Goal: Find specific page/section: Find specific page/section

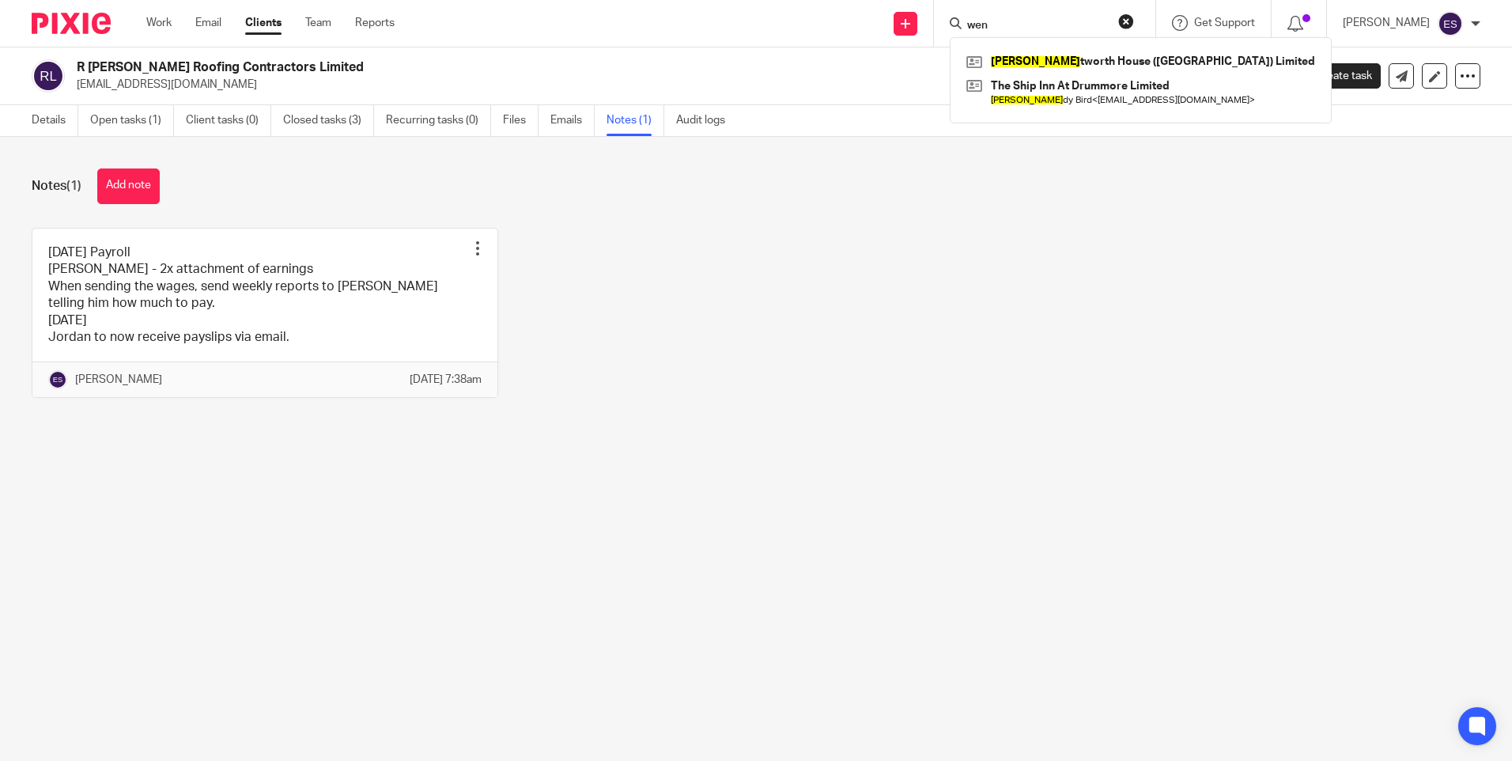
drag, startPoint x: 1079, startPoint y: 28, endPoint x: 1005, endPoint y: 25, distance: 73.6
click at [1005, 25] on input "wen" at bounding box center [1036, 26] width 142 height 14
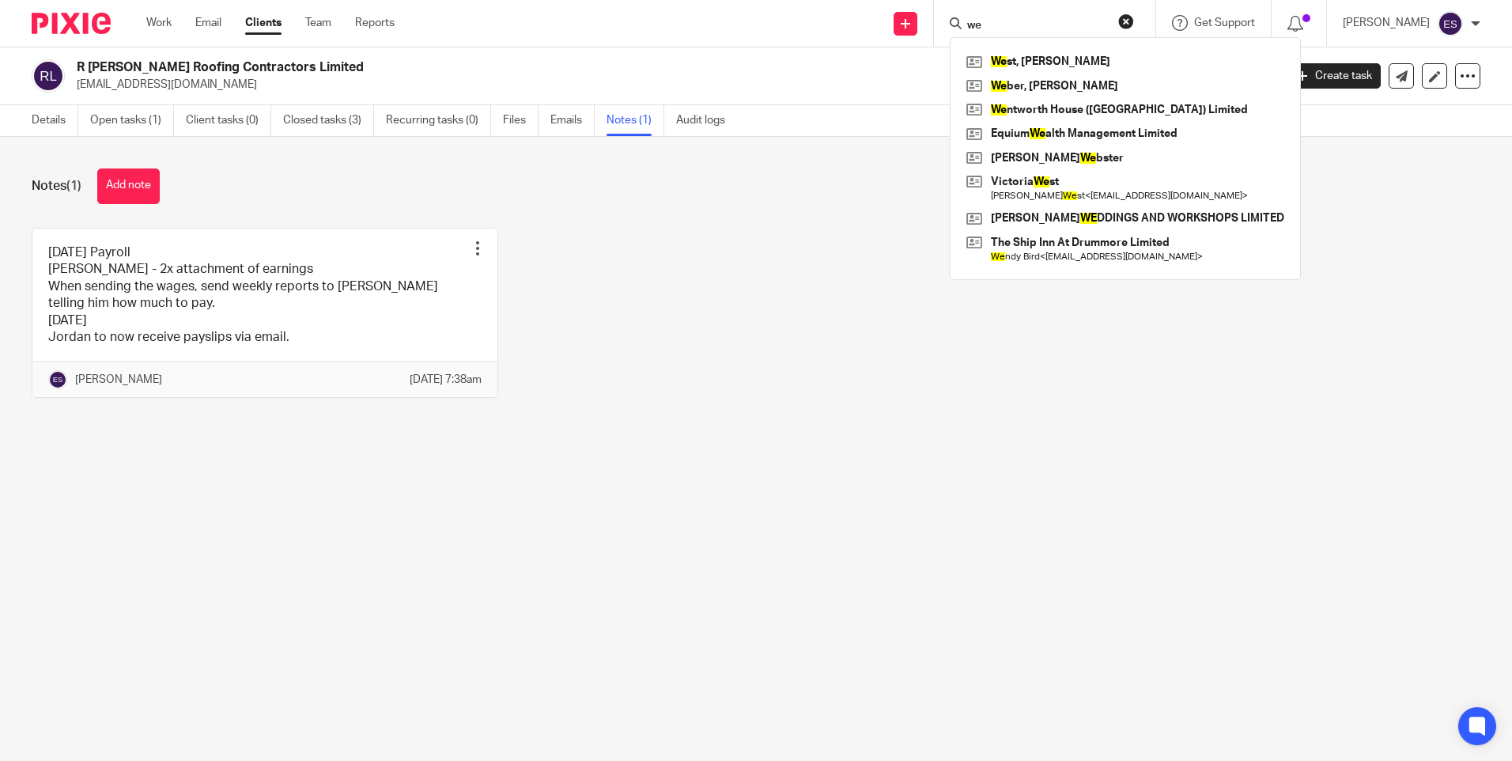
type input "w"
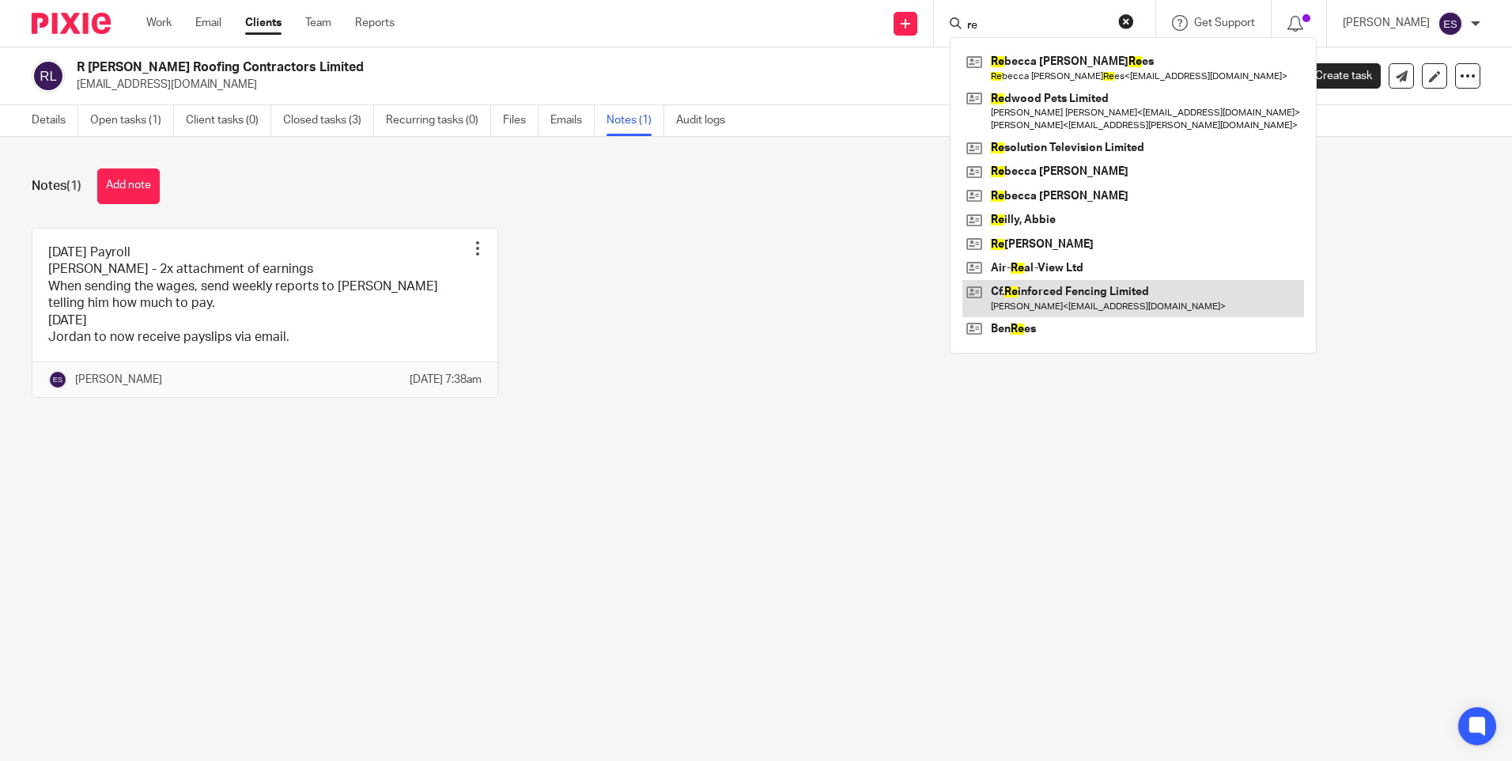
type input "re"
click at [1097, 293] on link at bounding box center [1133, 298] width 342 height 36
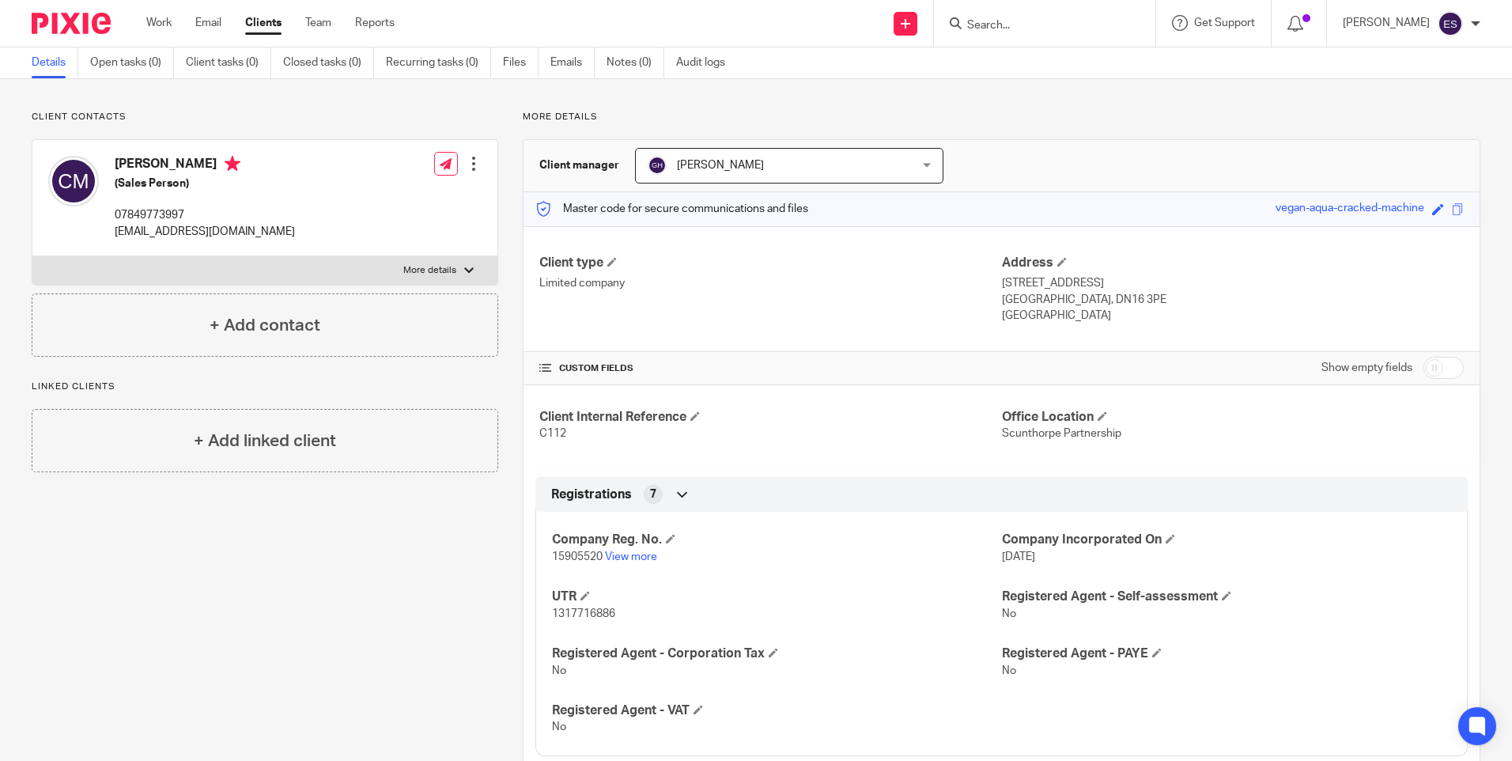
scroll to position [36, 0]
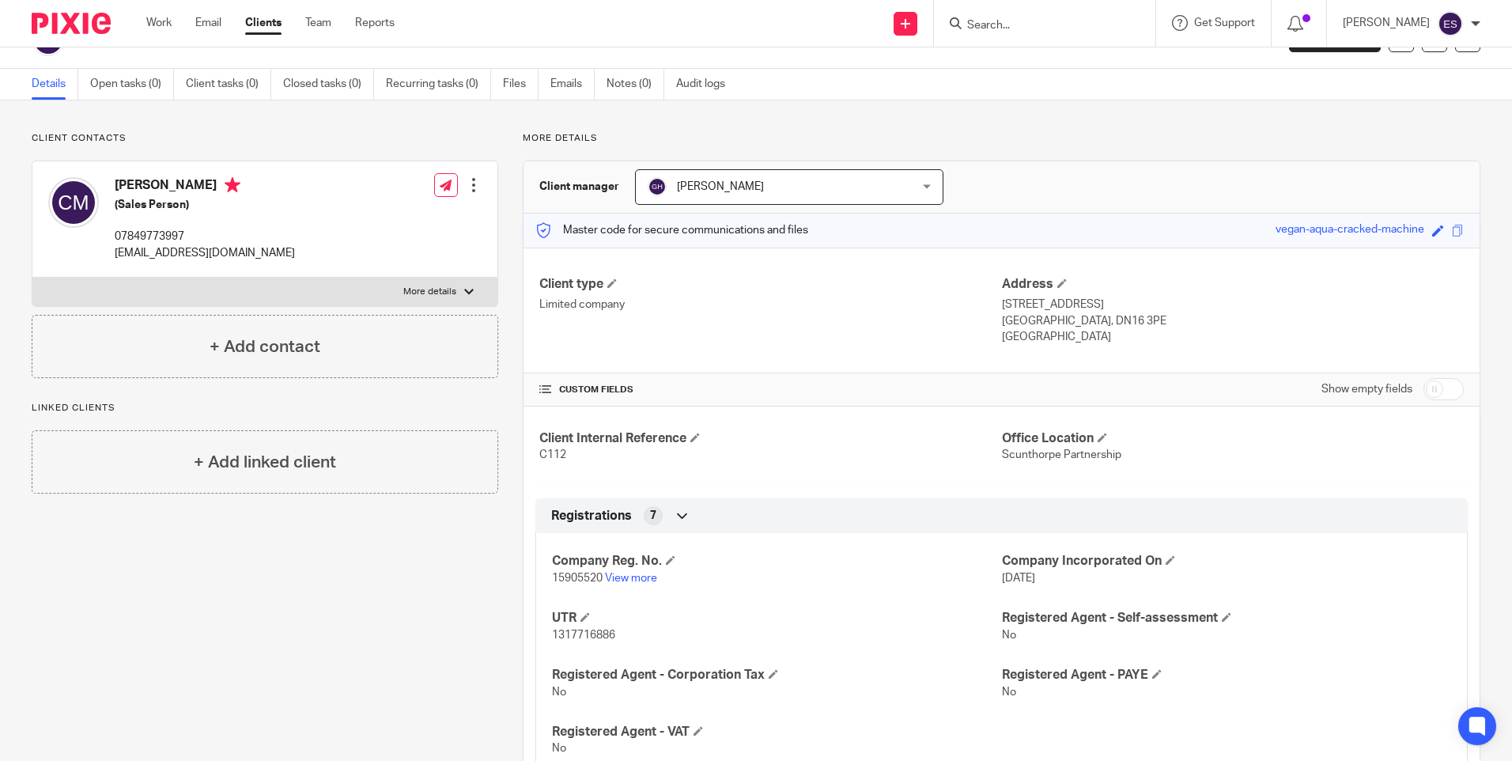
drag, startPoint x: 273, startPoint y: 621, endPoint x: 280, endPoint y: 617, distance: 8.1
click at [273, 621] on div "Client contacts Cobi [PERSON_NAME] (Sales Person) 07849773997 [EMAIL_ADDRESS][D…" at bounding box center [252, 549] width 491 height 834
drag, startPoint x: 617, startPoint y: 633, endPoint x: 541, endPoint y: 634, distance: 75.9
click at [541, 634] on div "Company Reg. No. 15905520 View more Company Incorporated On [DATE] UTR 13177168…" at bounding box center [1001, 648] width 932 height 255
copy span "1317716886"
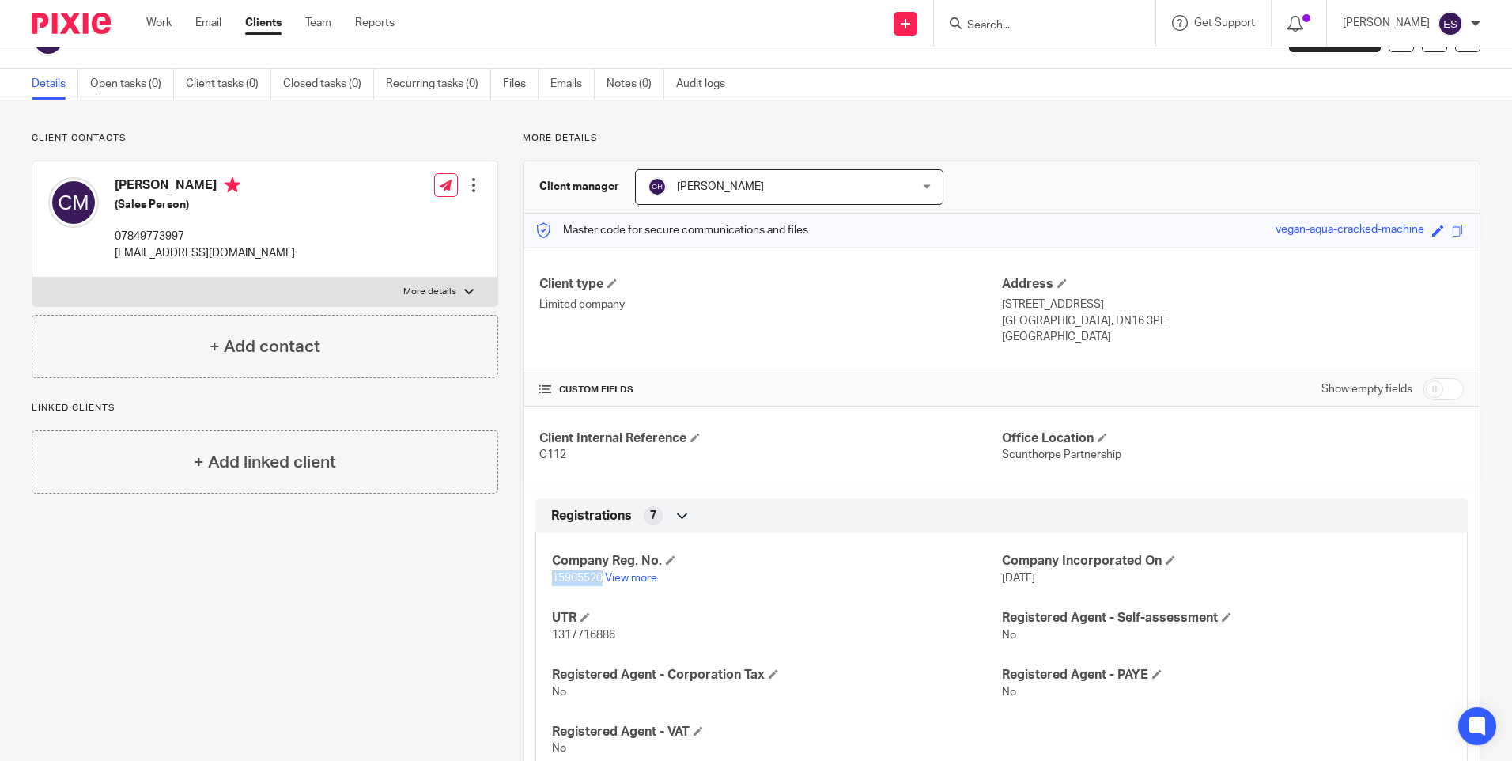
drag, startPoint x: 597, startPoint y: 581, endPoint x: 547, endPoint y: 581, distance: 49.8
click at [547, 581] on div "Company Reg. No. 15905520 View more Company Incorporated On 19 Aug 2024 UTR 131…" at bounding box center [1001, 648] width 932 height 255
copy span "15905520"
click at [889, 489] on div "Client type Limited company Address 16 Emmanuel Drive Scunthorpe, DN16 3PE Engl…" at bounding box center [1001, 600] width 956 height 706
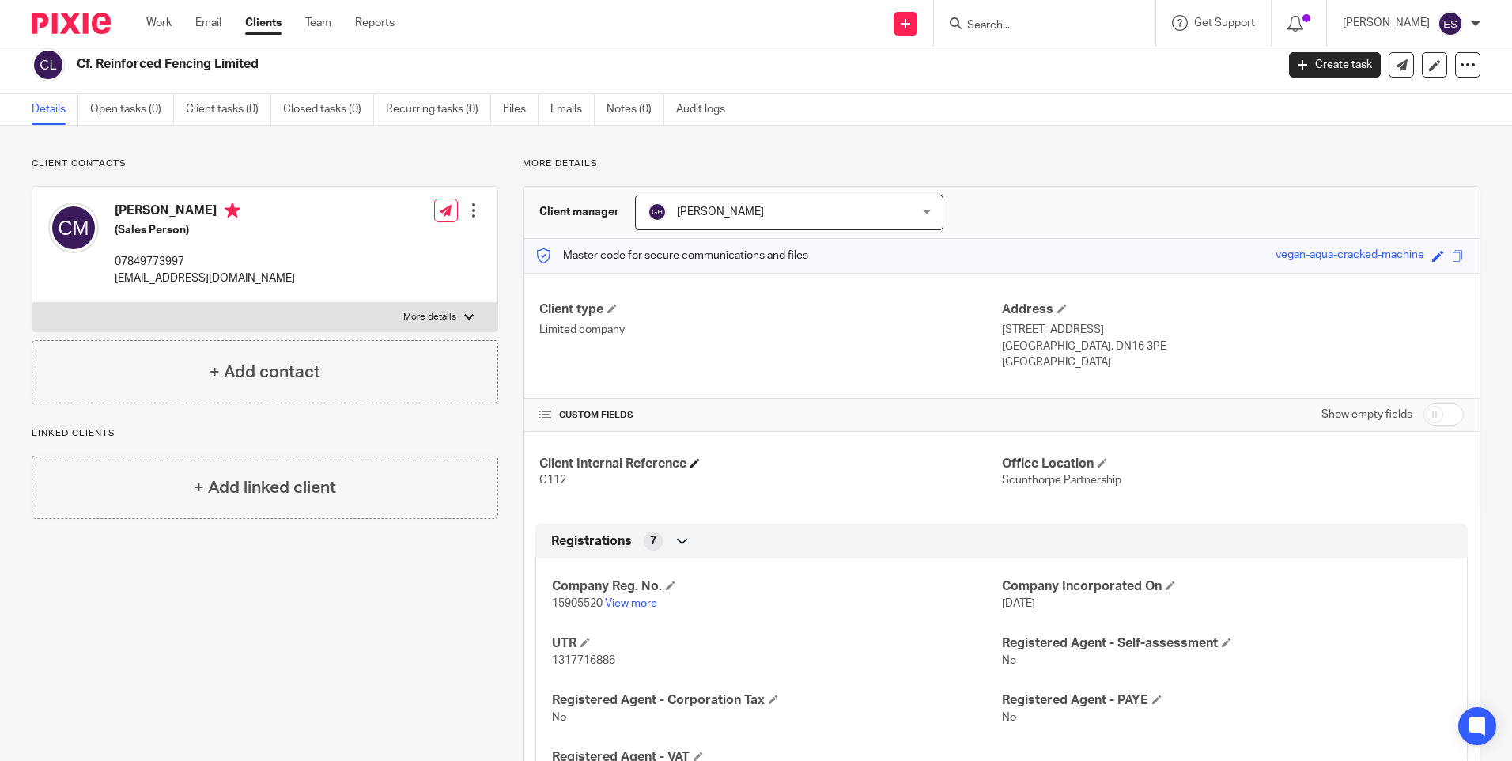
scroll to position [0, 0]
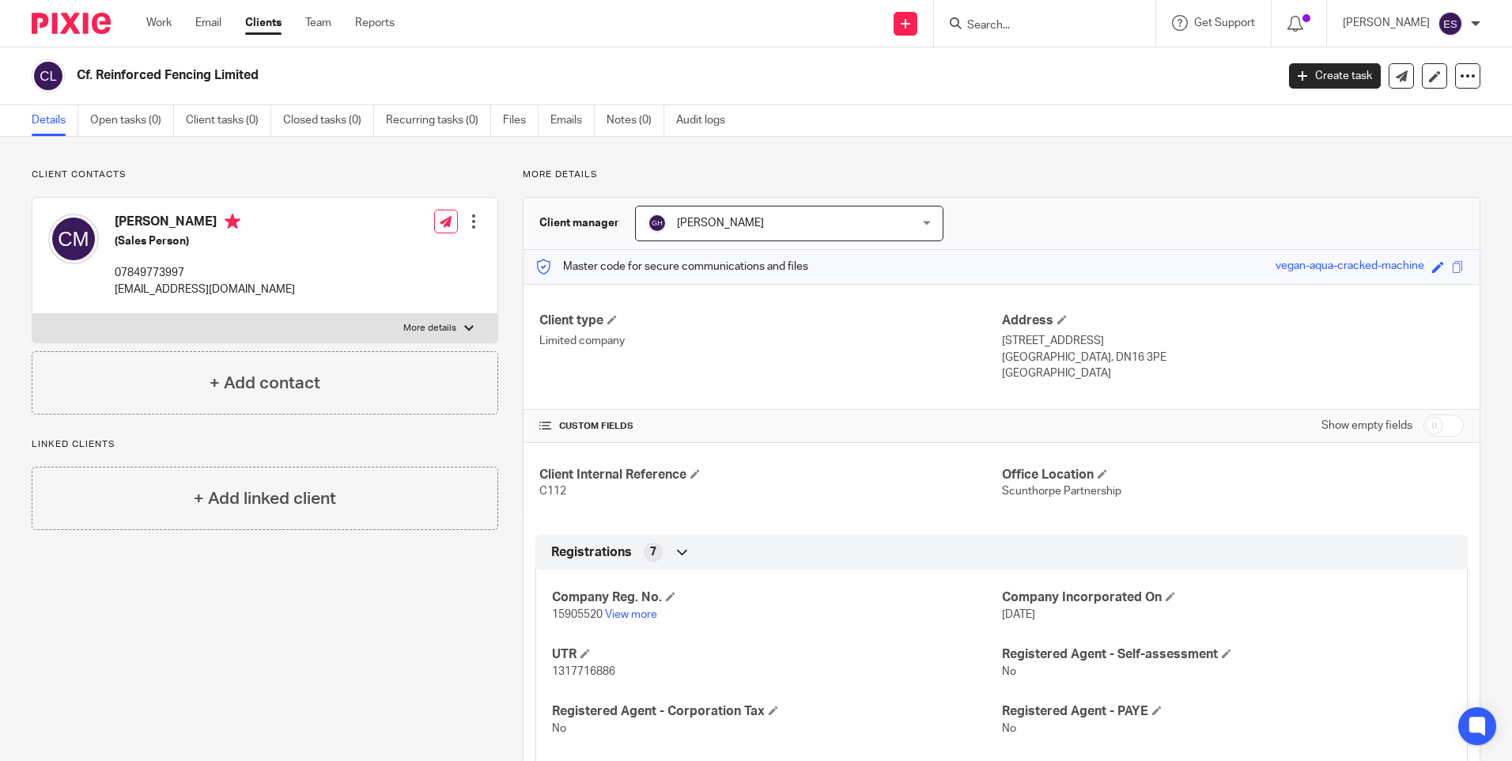
click at [421, 315] on label "More details" at bounding box center [264, 328] width 465 height 28
click at [32, 314] on input "More details" at bounding box center [32, 313] width 1 height 1
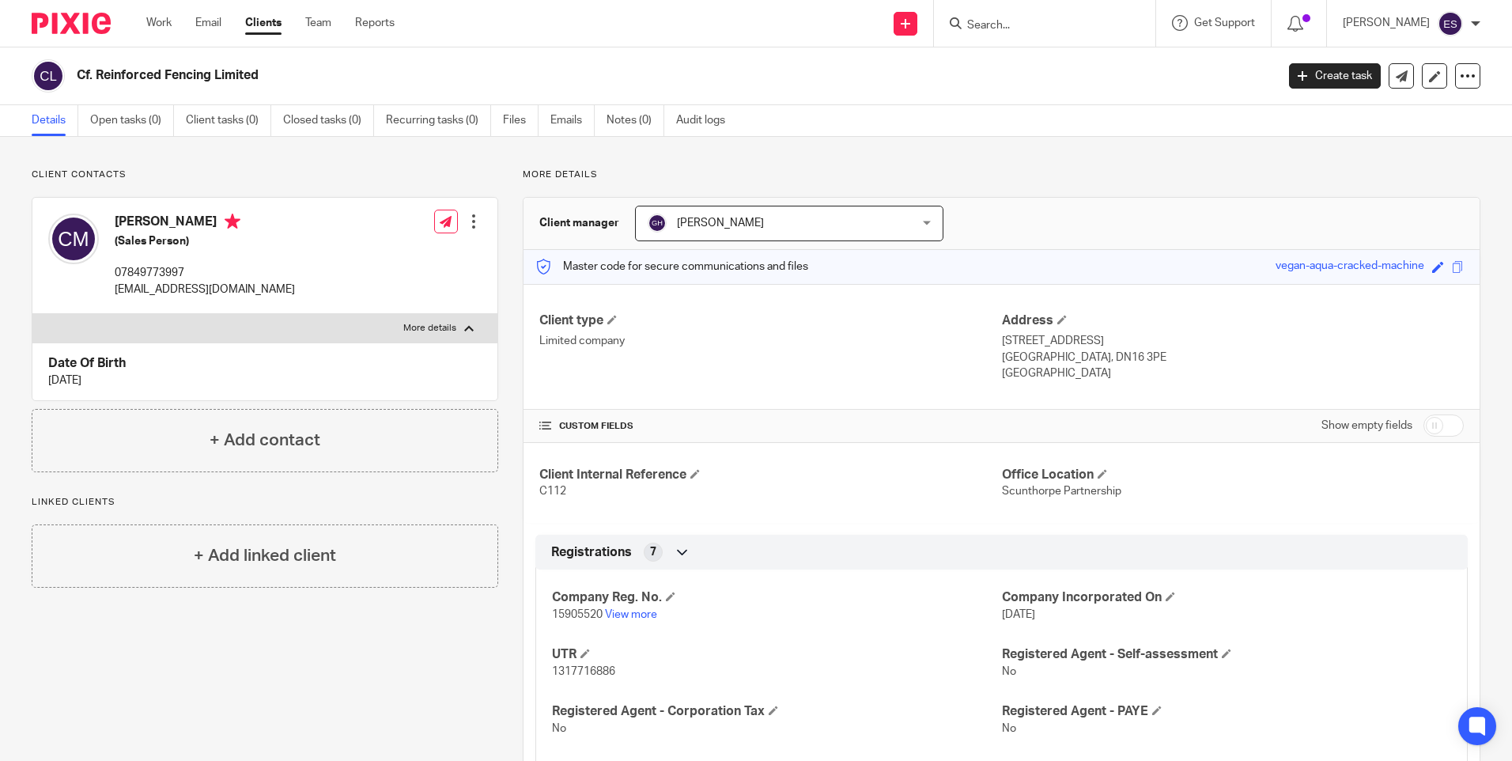
click at [421, 315] on label "More details" at bounding box center [264, 328] width 465 height 28
click at [32, 314] on input "More details" at bounding box center [32, 313] width 1 height 1
checkbox input "false"
